Goal: Information Seeking & Learning: Check status

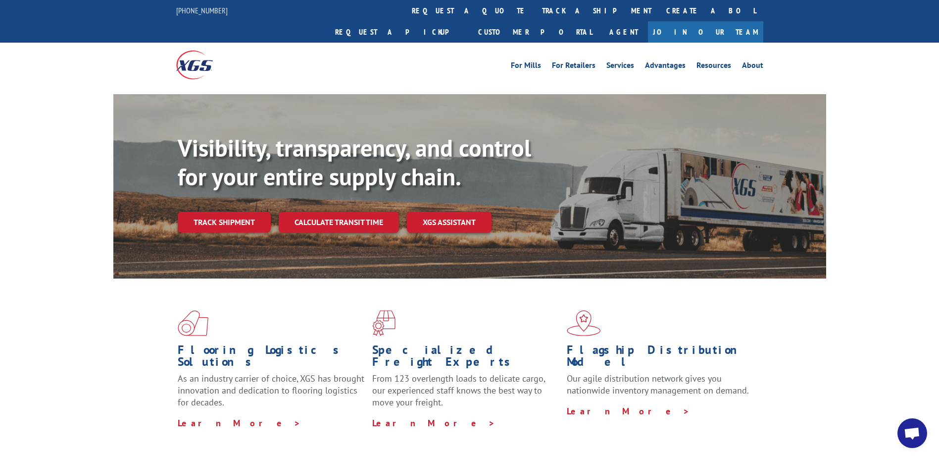
click at [535, 9] on link "track a shipment" at bounding box center [597, 10] width 124 height 21
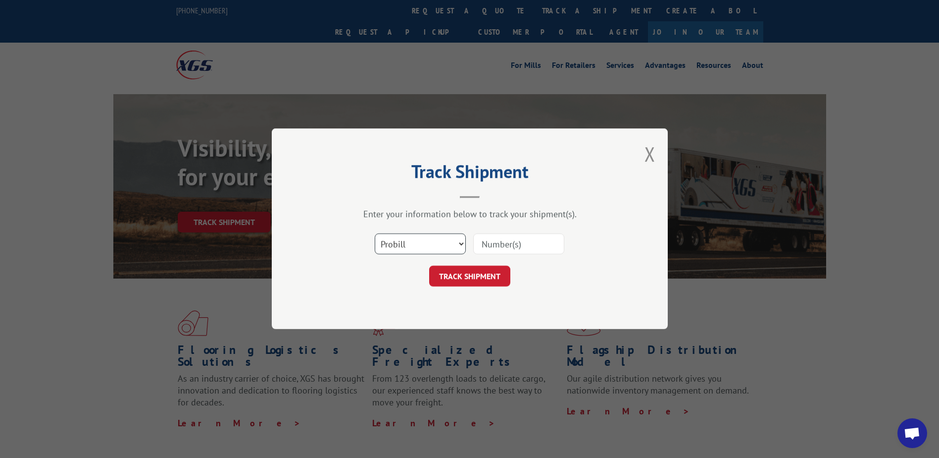
click at [458, 242] on select "Select category... Probill BOL PO" at bounding box center [420, 244] width 91 height 21
select select "bol"
click at [375, 234] on select "Select category... Probill BOL PO" at bounding box center [420, 244] width 91 height 21
click at [495, 247] on input at bounding box center [518, 244] width 91 height 21
paste input "2850374"
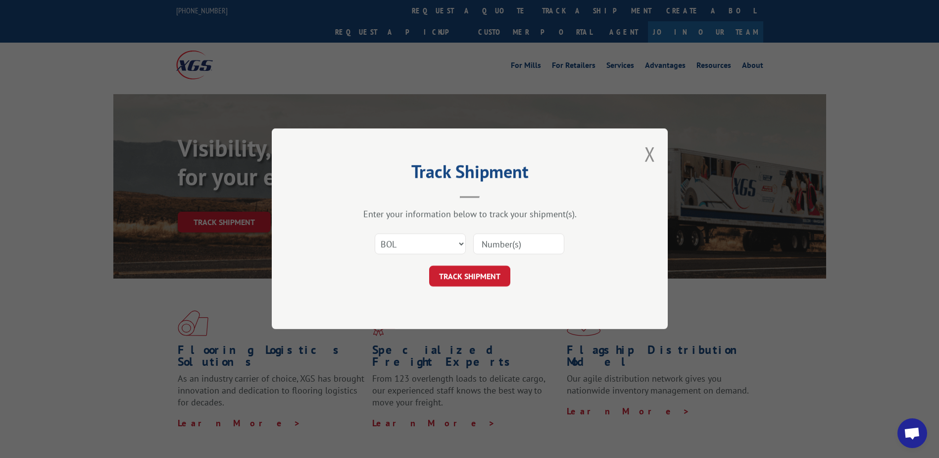
type input "2850374"
click button "TRACK SHIPMENT" at bounding box center [469, 276] width 81 height 21
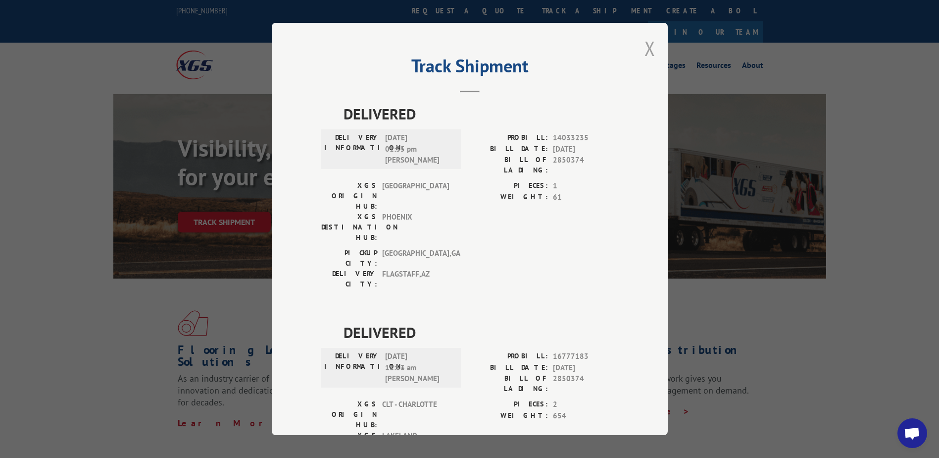
click at [647, 55] on button "Close modal" at bounding box center [650, 48] width 11 height 26
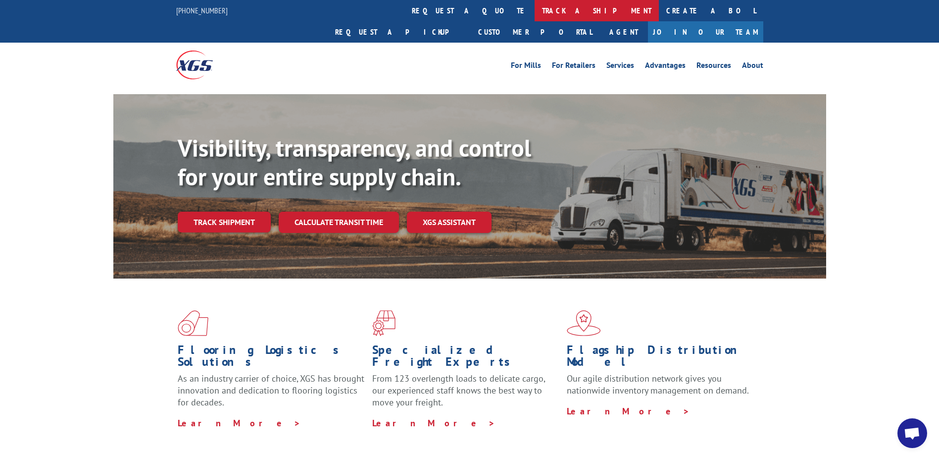
click at [535, 7] on link "track a shipment" at bounding box center [597, 10] width 124 height 21
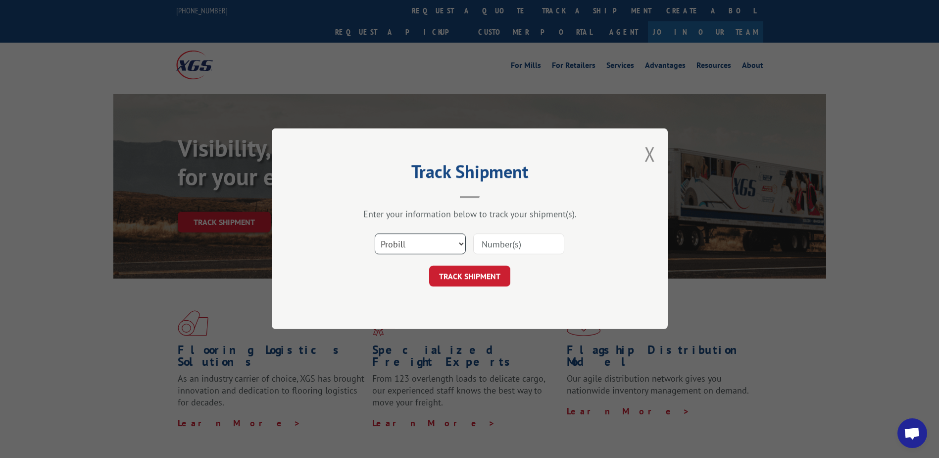
click at [454, 239] on select "Select category... Probill BOL PO" at bounding box center [420, 244] width 91 height 21
select select "bol"
click at [375, 234] on select "Select category... Probill BOL PO" at bounding box center [420, 244] width 91 height 21
click at [491, 247] on input at bounding box center [518, 244] width 91 height 21
paste input "2850540"
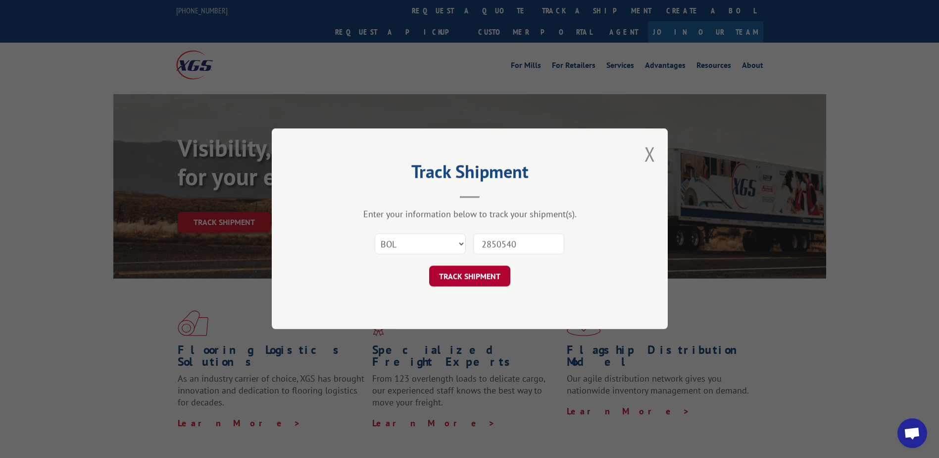
type input "2850540"
click at [486, 271] on button "TRACK SHIPMENT" at bounding box center [469, 276] width 81 height 21
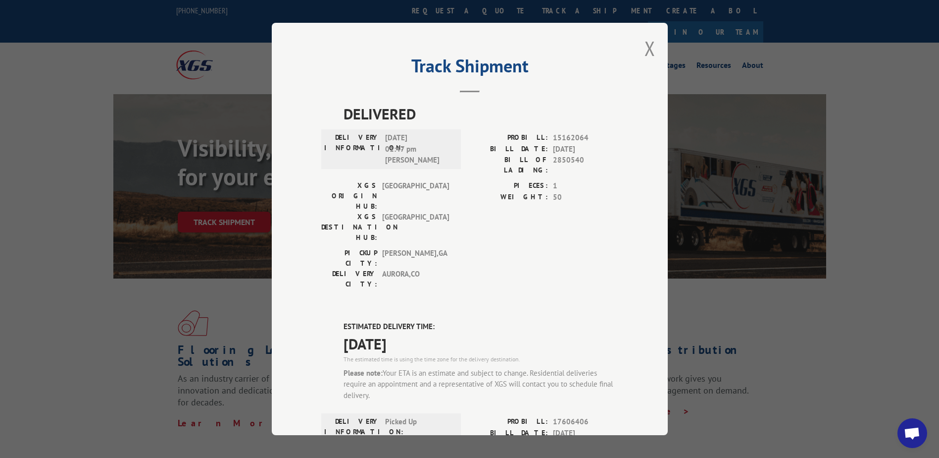
click at [653, 52] on div "Track Shipment DELIVERED DELIVERY INFORMATION: [DATE] 01:47 pm [PERSON_NAME] PR…" at bounding box center [470, 229] width 396 height 412
click at [649, 47] on button "Close modal" at bounding box center [650, 48] width 11 height 26
